Goal: Complete application form

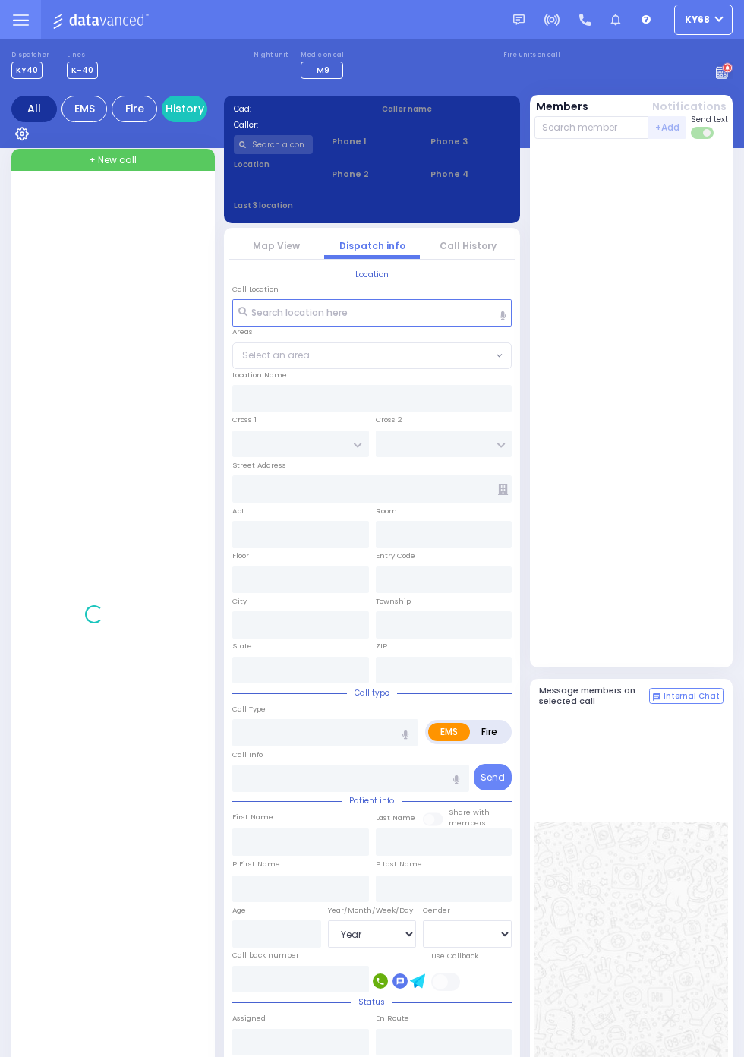
select select "Year"
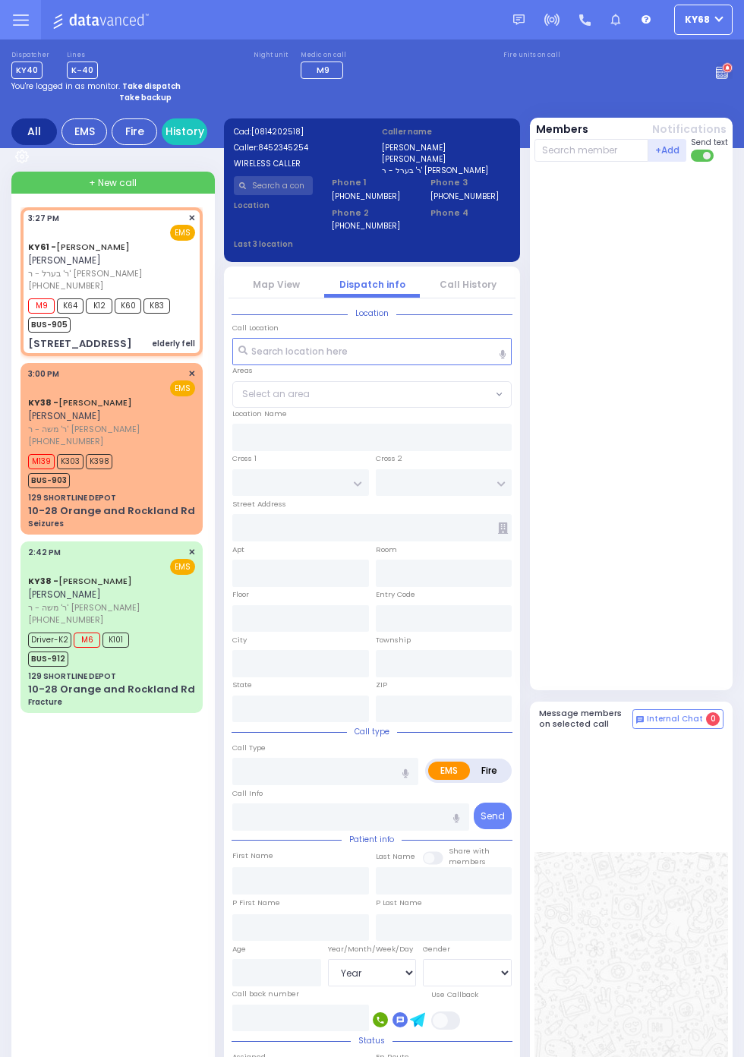
select select
type input "SATMAR DR"
type input "[STREET_ADDRESS]"
type input "101"
type input "Monroe"
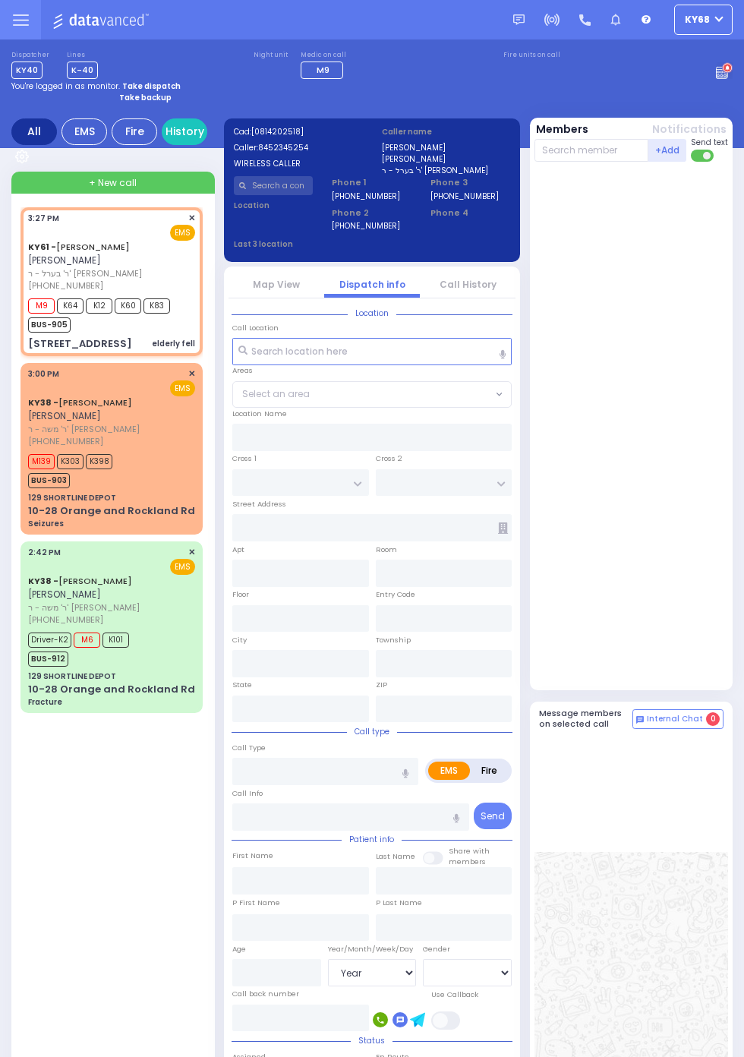
type input "[US_STATE]"
type input "10950"
type input "elderly fell"
radio input "true"
type input "ARON ZEV"
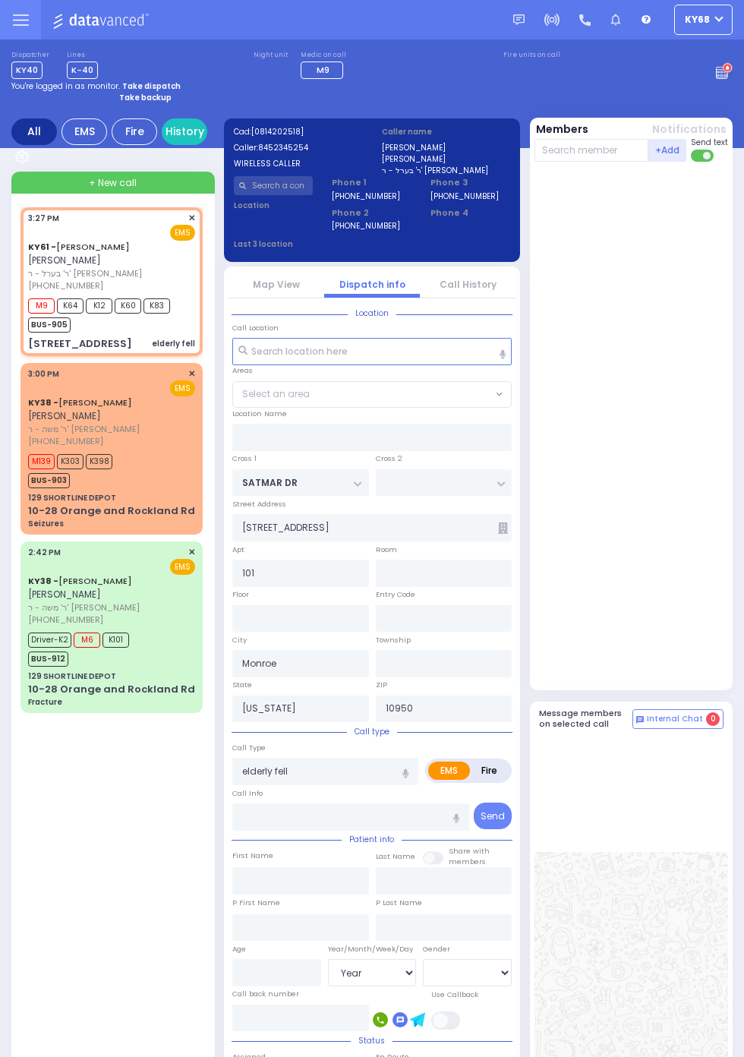
type input "POLACHECK"
select select
type input "15:27"
type input "15:29"
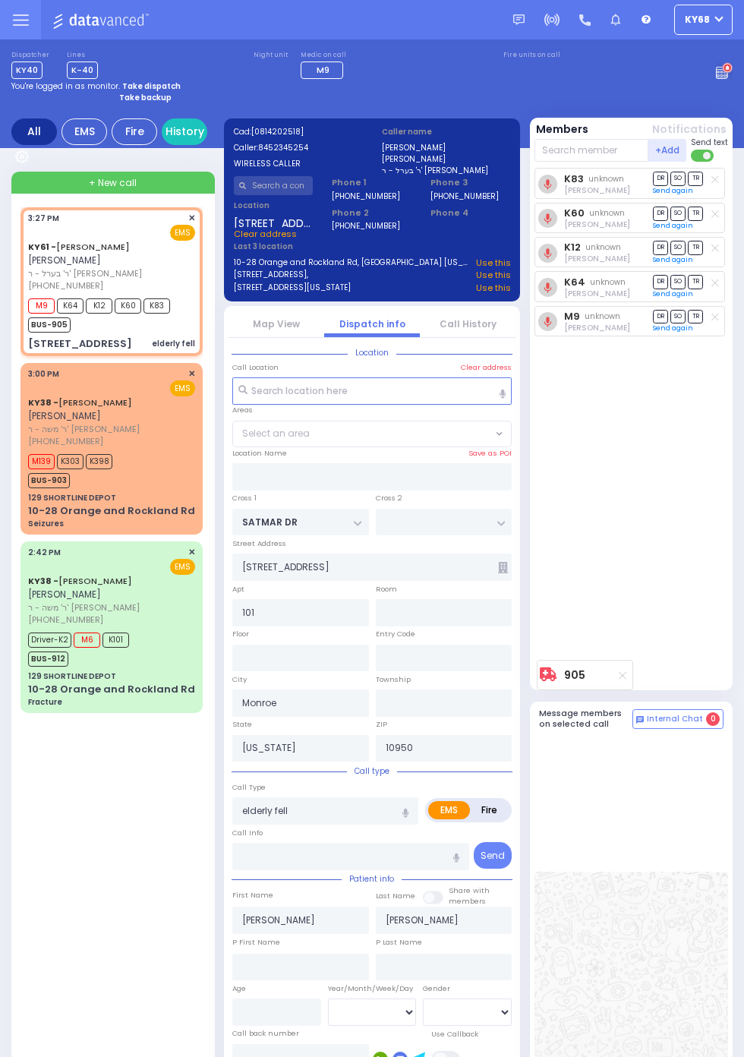
select select "SECTION 3"
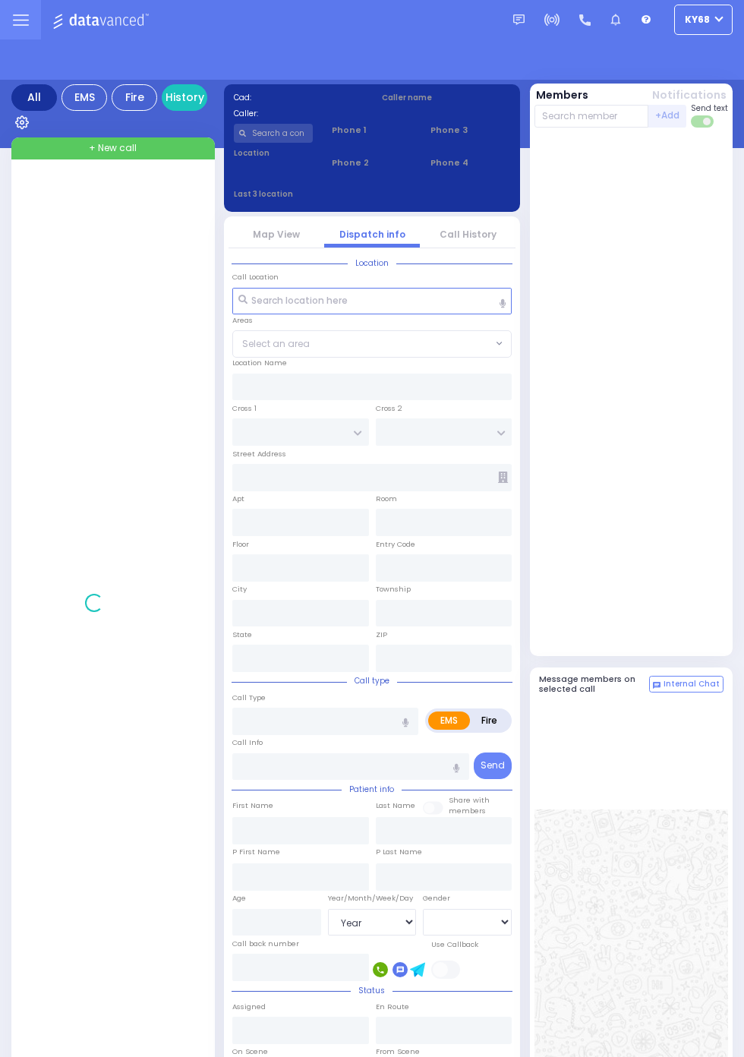
select select "Year"
